Goal: Task Accomplishment & Management: Complete application form

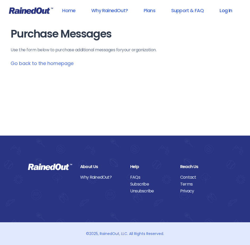
click at [226, 12] on link "Log In" at bounding box center [225, 10] width 26 height 12
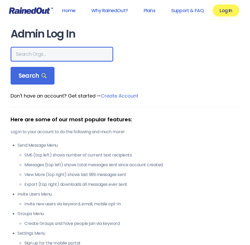
click at [40, 57] on input "text" at bounding box center [62, 54] width 102 height 15
type input "WINDWARD"
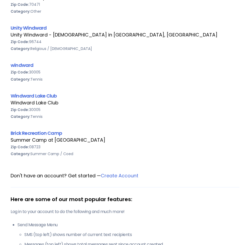
scroll to position [132, 0]
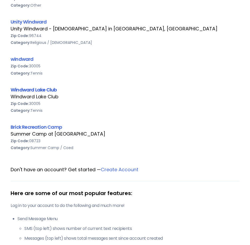
click at [33, 88] on link "Windward Lake Club" at bounding box center [34, 89] width 46 height 7
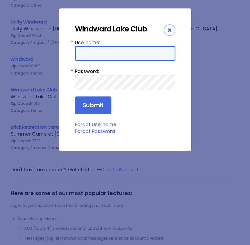
click at [123, 50] on input "Username:" at bounding box center [125, 53] width 100 height 15
type input "windward club"
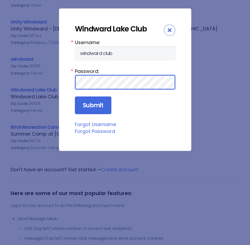
click at [75, 96] on input "Submit" at bounding box center [93, 105] width 36 height 18
